Goal: Information Seeking & Learning: Learn about a topic

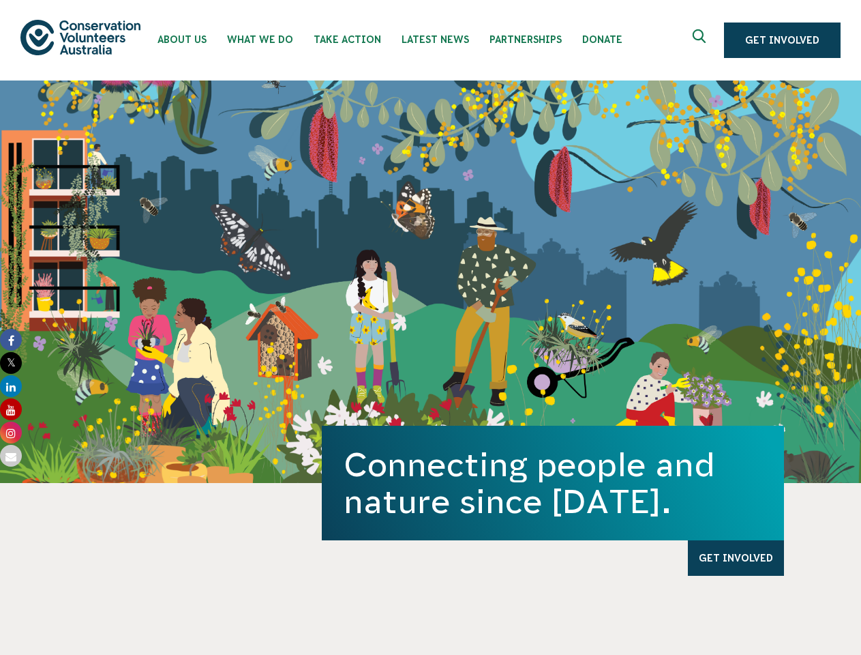
click at [430, 327] on div "Connecting people and nature since [DATE]. Get Involved" at bounding box center [430, 281] width 861 height 402
click at [703, 40] on icon "Expand search box" at bounding box center [701, 39] width 17 height 20
